Goal: Task Accomplishment & Management: Manage account settings

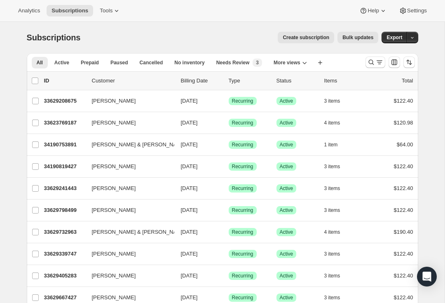
click at [374, 63] on icon "Search and filter results" at bounding box center [371, 62] width 8 height 8
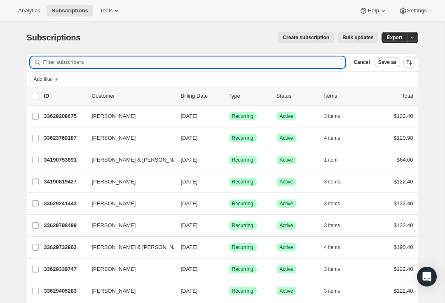
click at [164, 64] on input "Filter subscribers" at bounding box center [194, 62] width 303 height 12
click at [68, 65] on input "Rank" at bounding box center [187, 62] width 288 height 12
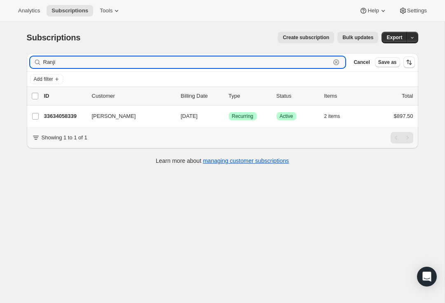
type input "Ranji"
click at [60, 118] on p "33634058339" at bounding box center [64, 116] width 41 height 8
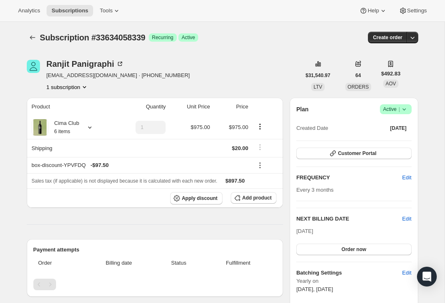
click at [384, 153] on button "Customer Portal" at bounding box center [353, 154] width 115 height 12
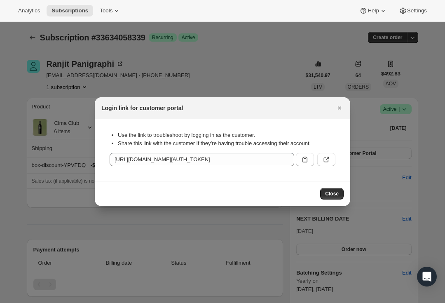
click at [322, 162] on button ":rlp:" at bounding box center [326, 159] width 18 height 13
click at [341, 105] on icon "Close" at bounding box center [340, 108] width 8 height 8
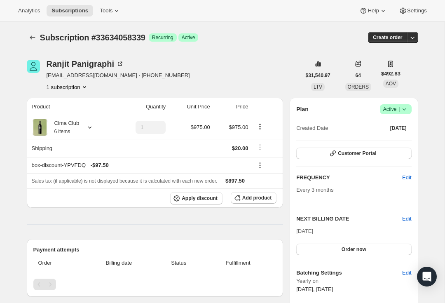
click at [362, 81] on button "64" at bounding box center [358, 76] width 15 height 12
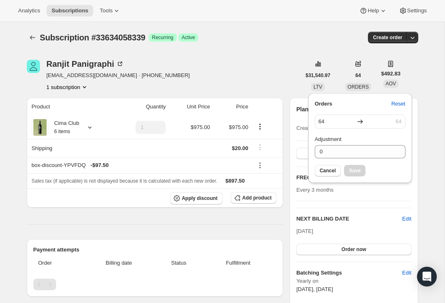
click at [289, 74] on div "[PERSON_NAME] [EMAIL_ADDRESS][DOMAIN_NAME] · [PHONE_NUMBER] 1 subscription" at bounding box center [164, 75] width 274 height 31
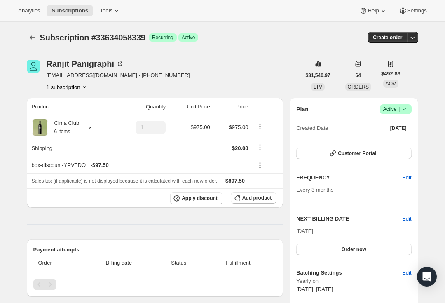
click at [68, 67] on div "[PERSON_NAME]" at bounding box center [86, 64] width 78 height 8
